Goal: Task Accomplishment & Management: Complete application form

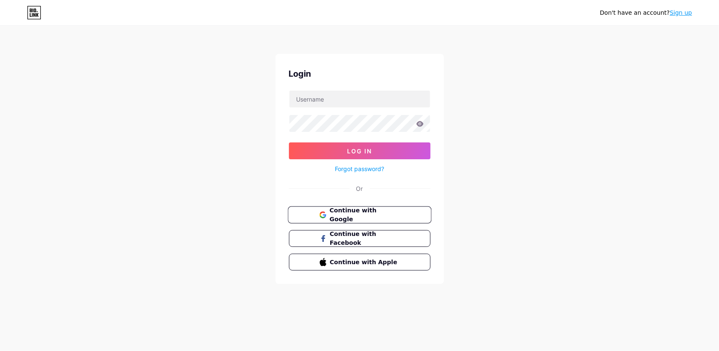
click at [362, 208] on span "Continue with Google" at bounding box center [364, 215] width 70 height 18
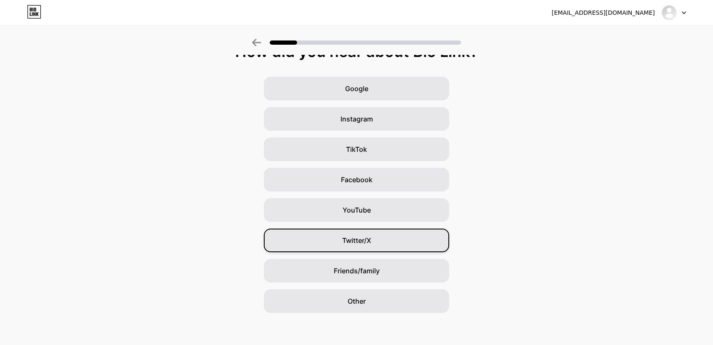
scroll to position [19, 0]
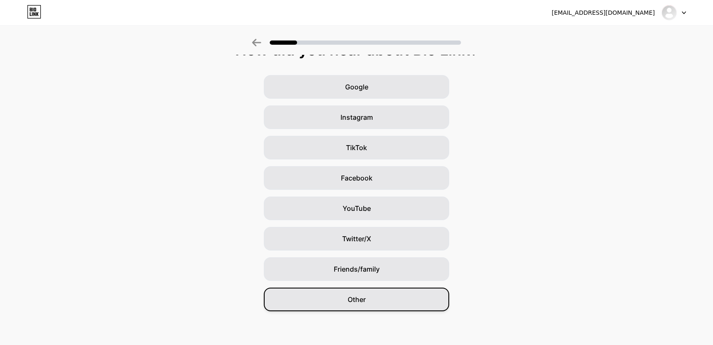
click at [353, 300] on span "Other" at bounding box center [356, 299] width 18 height 10
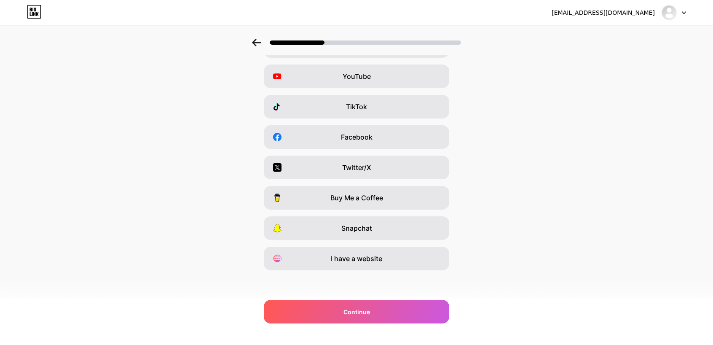
scroll to position [61, 0]
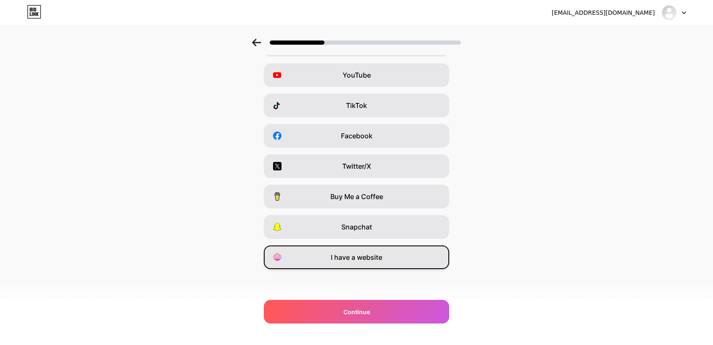
click at [373, 250] on div "I have a website" at bounding box center [356, 257] width 185 height 24
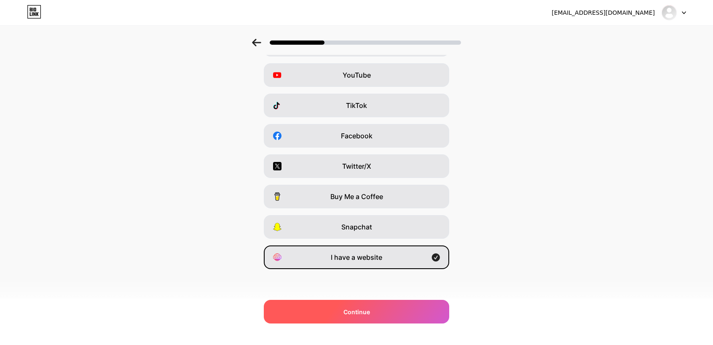
click at [342, 312] on div "Continue" at bounding box center [356, 311] width 185 height 24
click at [357, 314] on span "Continue" at bounding box center [356, 311] width 27 height 9
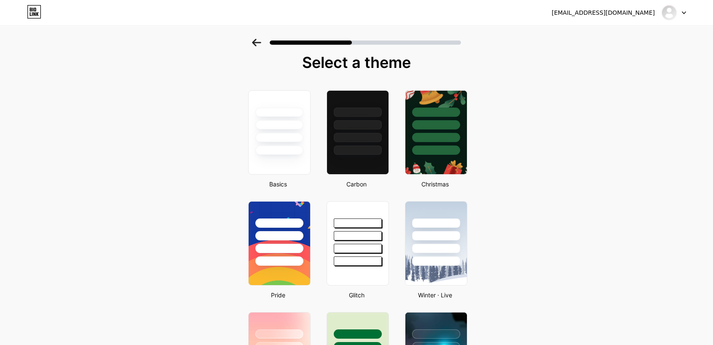
scroll to position [0, 0]
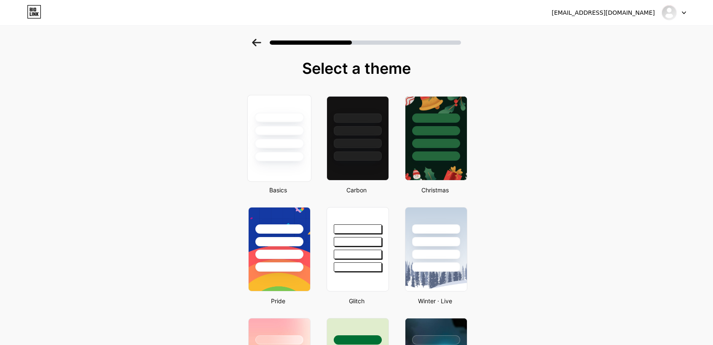
click at [280, 144] on div at bounding box center [278, 144] width 49 height 10
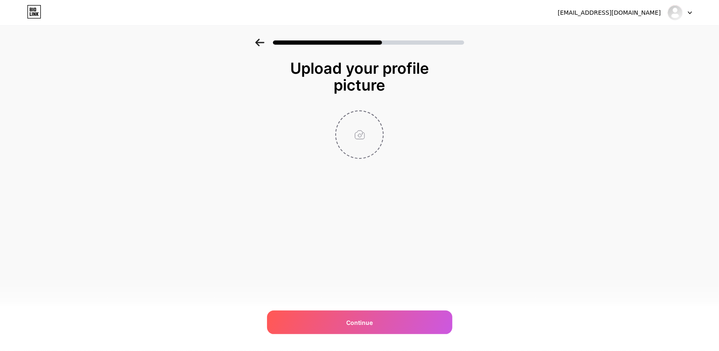
click at [361, 135] on input "file" at bounding box center [359, 134] width 47 height 47
type input "C:\fakepath\bljv.jpg"
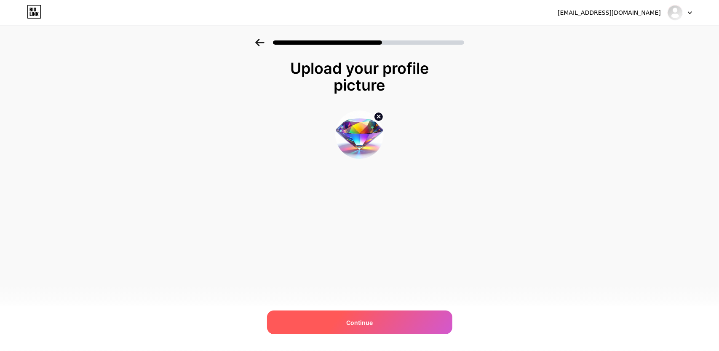
click at [360, 320] on span "Continue" at bounding box center [359, 322] width 27 height 9
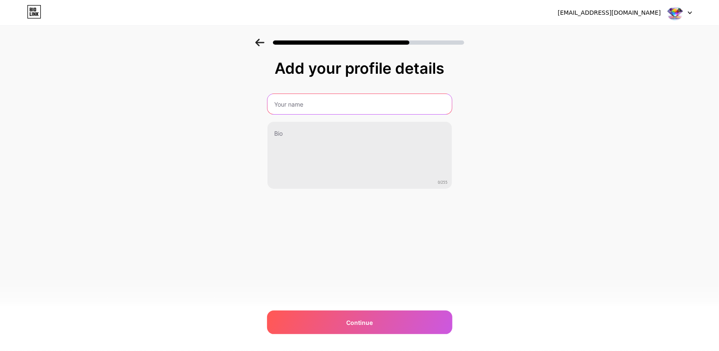
click at [299, 100] on input "text" at bounding box center [359, 104] width 184 height 20
drag, startPoint x: 289, startPoint y: 101, endPoint x: 221, endPoint y: 111, distance: 69.0
click at [221, 111] on div "Add your profile details v 0/255 Continue Error" at bounding box center [359, 135] width 719 height 192
paste input "Diamond Dreams"
type input "Diamond Dreams"
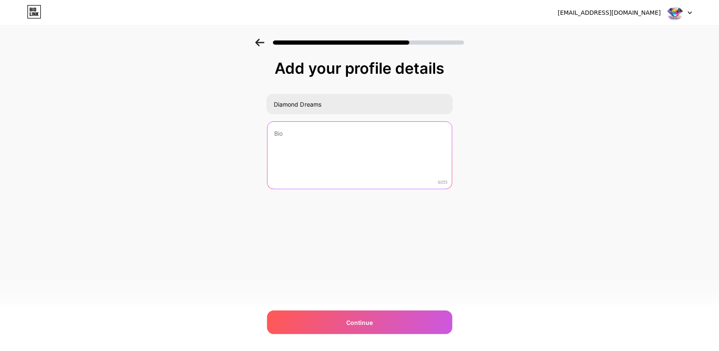
click at [297, 131] on textarea at bounding box center [359, 156] width 184 height 68
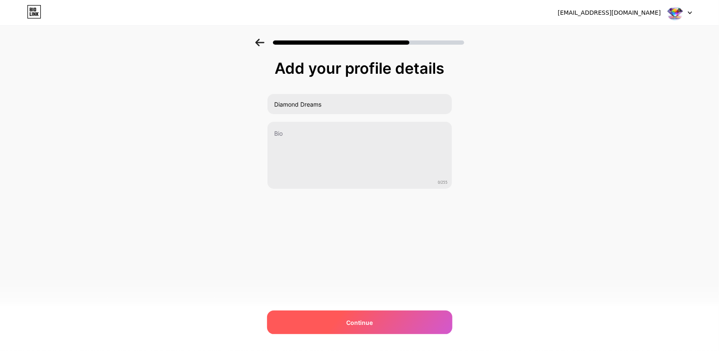
click at [350, 322] on span "Continue" at bounding box center [359, 322] width 27 height 9
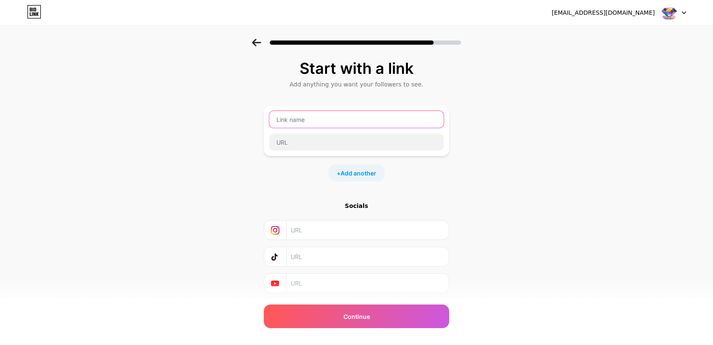
click at [280, 116] on input "text" at bounding box center [356, 119] width 174 height 17
paste input "Diamond Dreams"
click at [303, 119] on input "Diamond Dreams" at bounding box center [356, 119] width 174 height 17
click at [306, 121] on input "Diamond Dreams" at bounding box center [356, 119] width 174 height 17
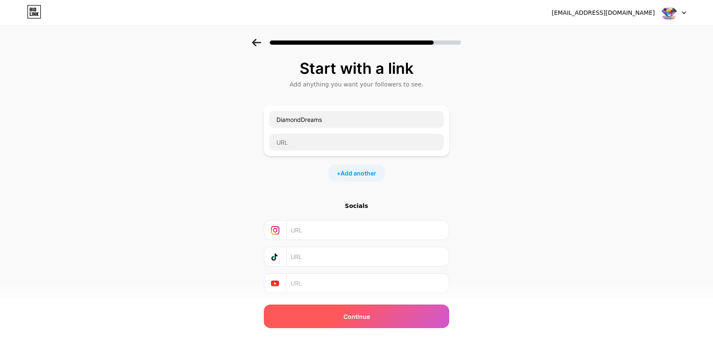
drag, startPoint x: 359, startPoint y: 321, endPoint x: 370, endPoint y: 317, distance: 11.7
click at [359, 321] on div "Continue" at bounding box center [356, 316] width 185 height 24
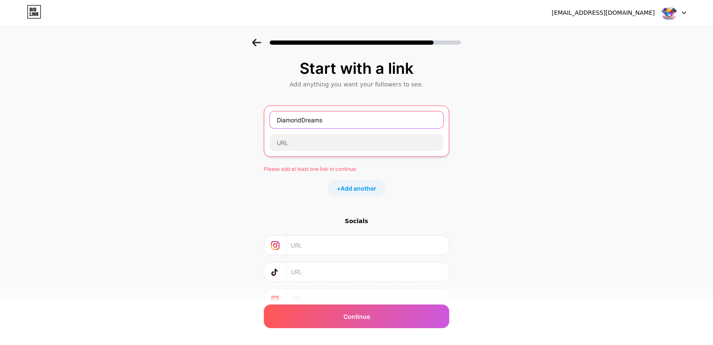
click at [303, 119] on input "DiamondDreams" at bounding box center [357, 119] width 174 height 17
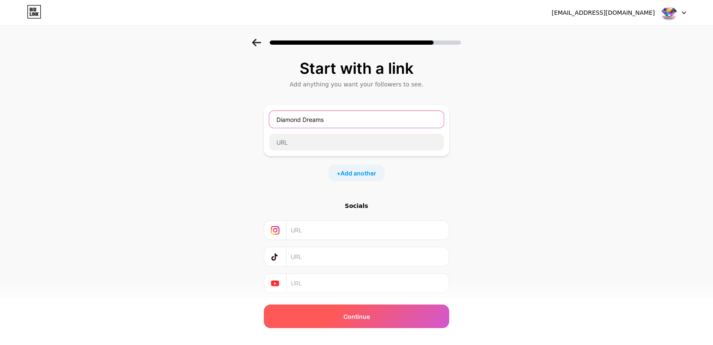
type input "Diamond Dreams"
click at [345, 314] on div "Continue" at bounding box center [356, 316] width 185 height 24
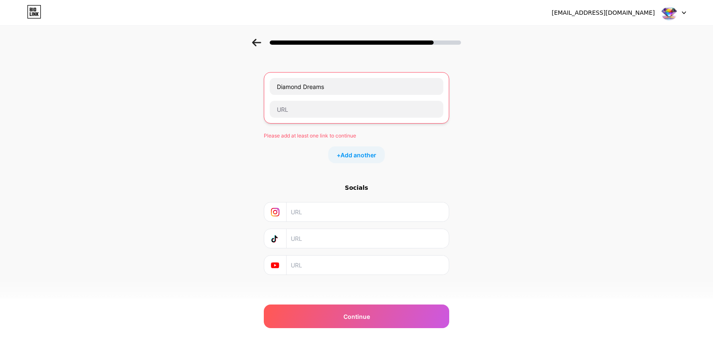
scroll to position [37, 0]
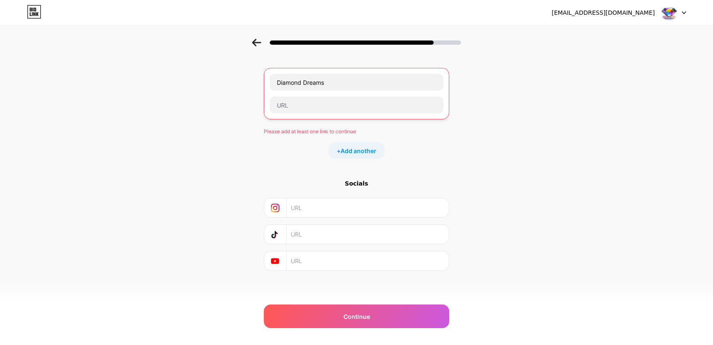
click at [475, 184] on div "Start with a link Add anything you want your followers to see. Diamond Dreams P…" at bounding box center [356, 156] width 713 height 311
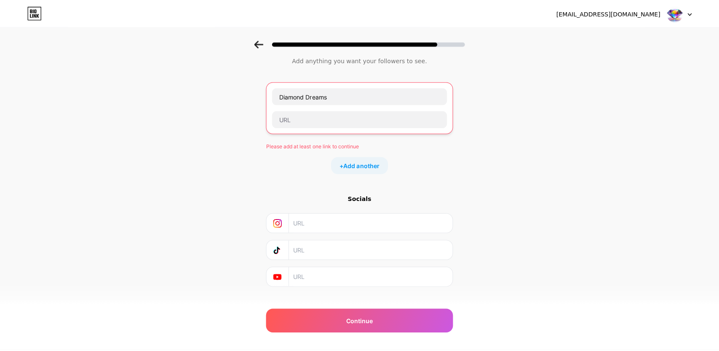
scroll to position [0, 0]
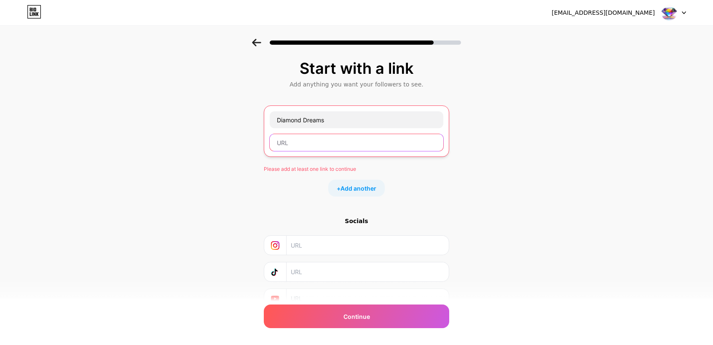
click at [291, 141] on input "text" at bounding box center [357, 142] width 174 height 17
click at [316, 138] on input "text" at bounding box center [357, 142] width 174 height 17
paste input "[URL][DOMAIN_NAME]"
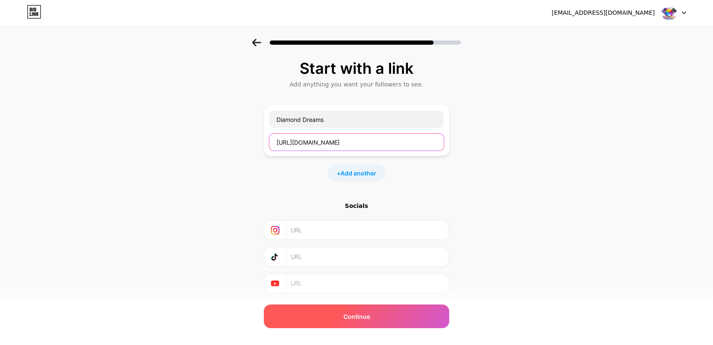
type input "[URL][DOMAIN_NAME]"
drag, startPoint x: 370, startPoint y: 313, endPoint x: 380, endPoint y: 310, distance: 10.4
click at [370, 313] on span "Continue" at bounding box center [356, 316] width 27 height 9
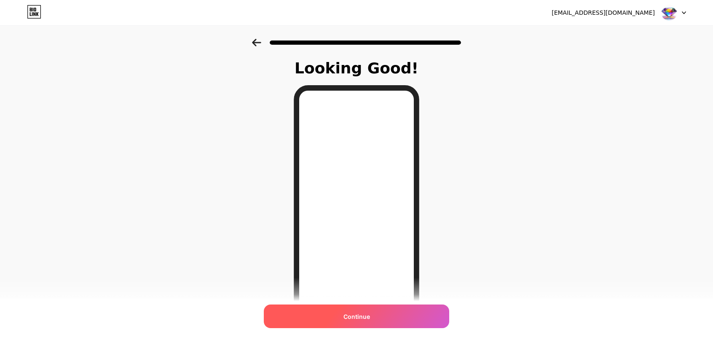
click at [349, 314] on span "Continue" at bounding box center [356, 316] width 27 height 9
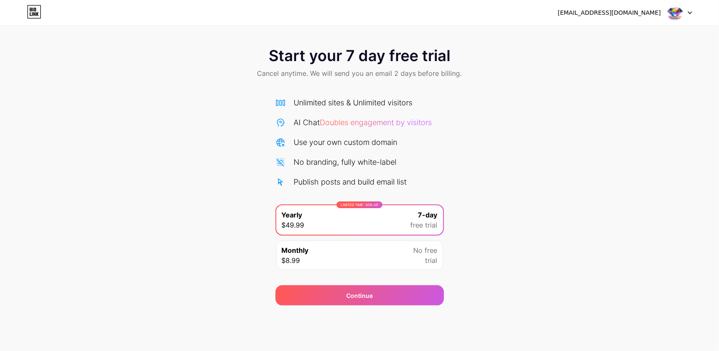
click at [434, 261] on span "trial" at bounding box center [431, 260] width 12 height 10
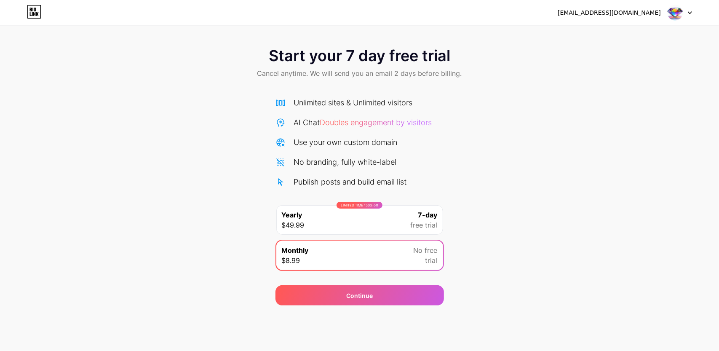
click at [418, 223] on span "free trial" at bounding box center [424, 225] width 27 height 10
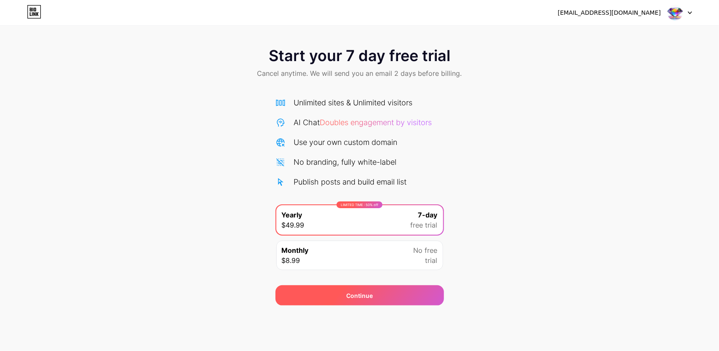
click at [371, 296] on div "Continue" at bounding box center [359, 295] width 27 height 9
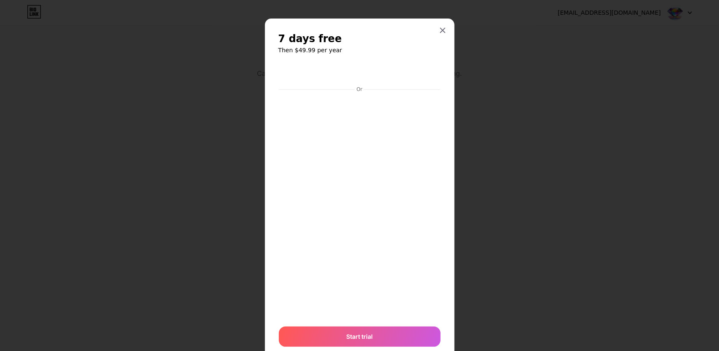
scroll to position [28, 0]
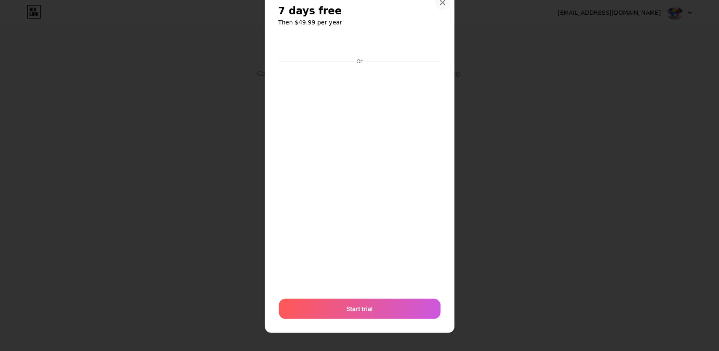
click at [440, 3] on icon at bounding box center [442, 2] width 5 height 5
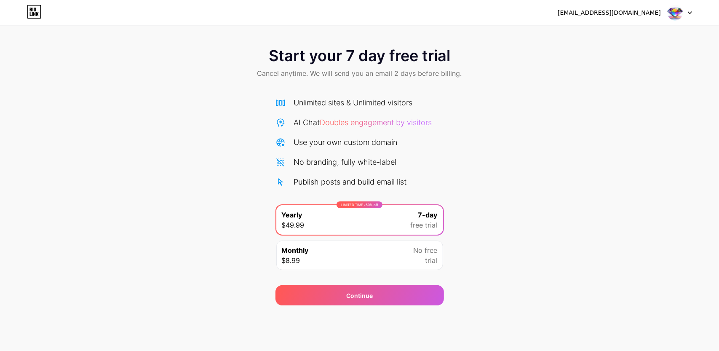
click at [409, 256] on div "Monthly $8.99 No free trial" at bounding box center [359, 254] width 167 height 29
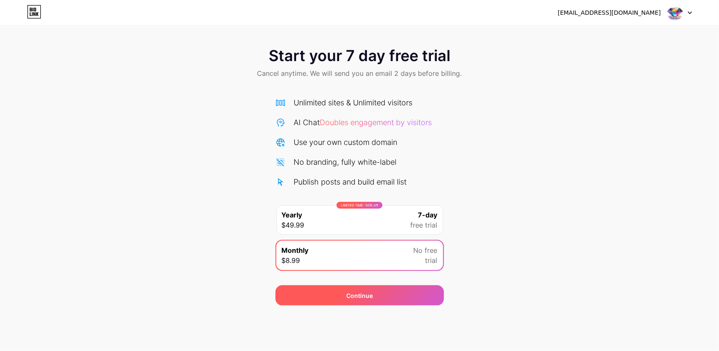
click at [380, 292] on div "Continue" at bounding box center [359, 295] width 168 height 20
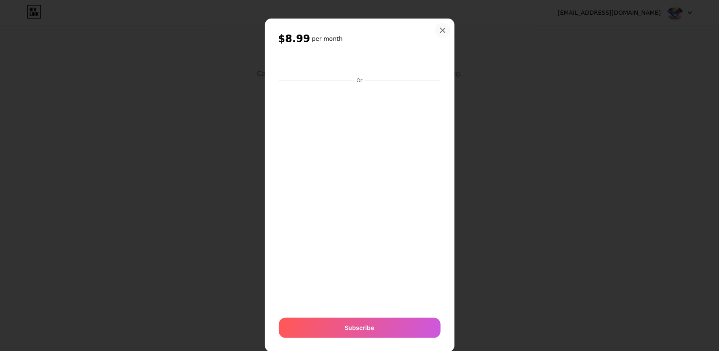
click at [440, 30] on icon at bounding box center [442, 30] width 5 height 5
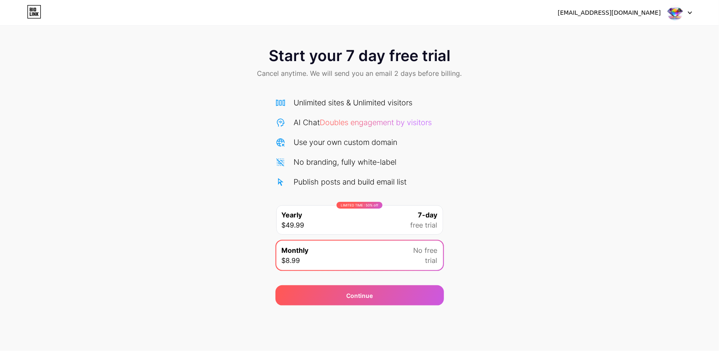
click at [507, 133] on div "Start your 7 day free trial Cancel anytime. We will send you an email 2 days be…" at bounding box center [359, 172] width 719 height 267
click at [673, 18] on img at bounding box center [675, 13] width 16 height 16
click at [612, 32] on li "Logout" at bounding box center [639, 34] width 104 height 23
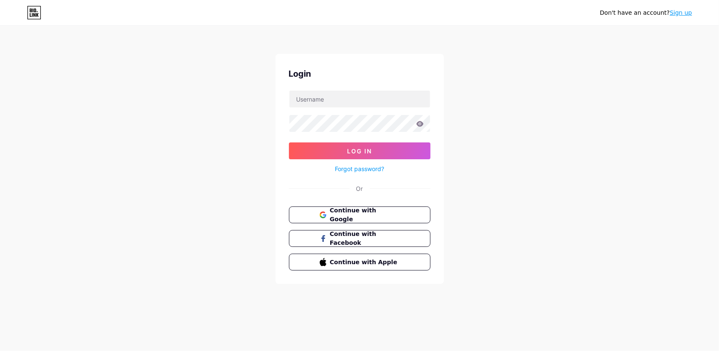
click at [689, 11] on link "Sign up" at bounding box center [681, 12] width 22 height 7
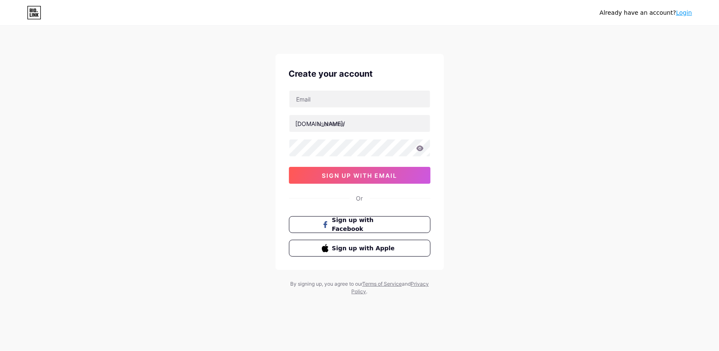
drag, startPoint x: 640, startPoint y: 96, endPoint x: 545, endPoint y: 61, distance: 100.9
click at [638, 95] on div "Already have an account? Login Create your account [DOMAIN_NAME]/ 0cAFcWeA6radG…" at bounding box center [359, 161] width 719 height 322
click at [687, 12] on link "Login" at bounding box center [684, 12] width 16 height 7
